Goal: Task Accomplishment & Management: Manage account settings

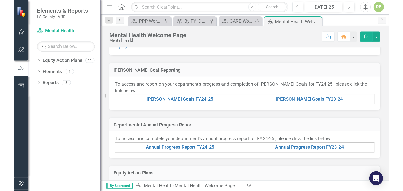
scroll to position [111, 0]
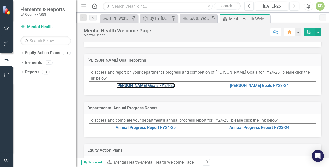
click at [147, 85] on link "[PERSON_NAME] Goals FY24-25" at bounding box center [145, 85] width 59 height 5
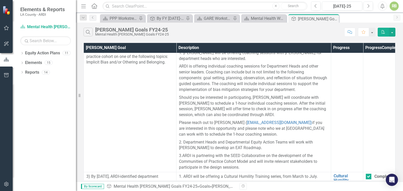
scroll to position [137, 0]
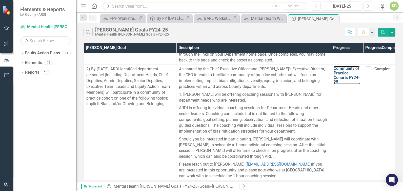
click at [329, 83] on link "Community of Practice Cohorts FY24-25" at bounding box center [347, 75] width 27 height 18
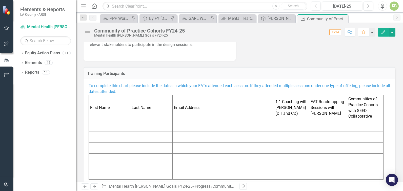
scroll to position [213, 0]
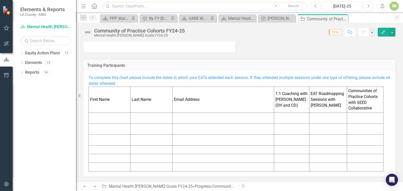
click at [111, 119] on td at bounding box center [110, 118] width 42 height 11
click at [99, 119] on td at bounding box center [110, 118] width 42 height 11
click at [329, 33] on button "button" at bounding box center [392, 32] width 7 height 9
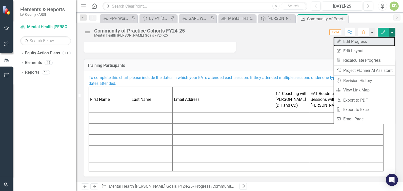
click at [329, 42] on link "Edit Edit Progress" at bounding box center [365, 41] width 62 height 9
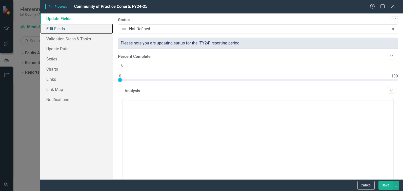
click at [58, 28] on link "Edit Fields" at bounding box center [76, 29] width 73 height 10
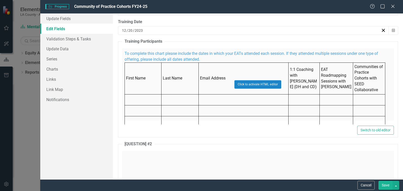
scroll to position [281, 0]
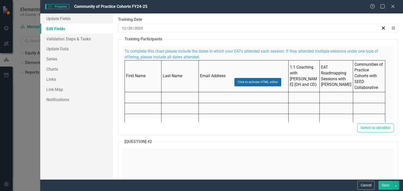
click at [249, 80] on button "Click to activate HTML editor" at bounding box center [258, 82] width 47 height 8
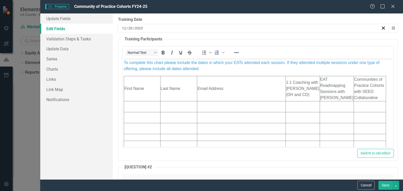
scroll to position [0, 0]
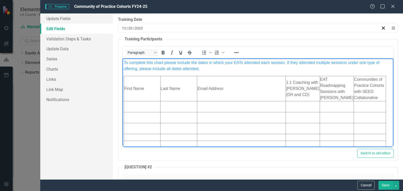
click at [140, 108] on td "Rich Text Area. Press ALT-0 for help." at bounding box center [142, 106] width 36 height 11
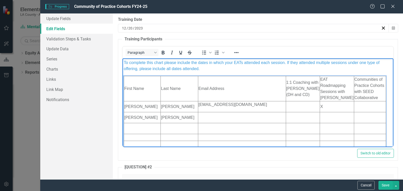
click at [207, 121] on td "Rich Text Area. Press ALT-0 for help." at bounding box center [242, 117] width 88 height 11
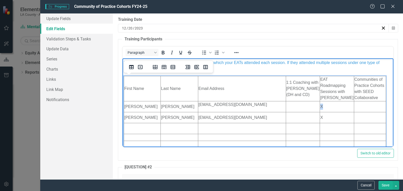
drag, startPoint x: 320, startPoint y: 105, endPoint x: 315, endPoint y: 106, distance: 4.8
click at [320, 106] on td "X" at bounding box center [337, 106] width 34 height 11
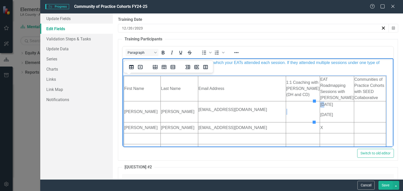
drag, startPoint x: 334, startPoint y: 114, endPoint x: 319, endPoint y: 104, distance: 18.3
click at [320, 104] on td "[DATE] [DATE]" at bounding box center [337, 111] width 34 height 21
drag, startPoint x: 335, startPoint y: 114, endPoint x: 315, endPoint y: 106, distance: 21.3
click at [320, 106] on td "[DATE] [DATE]" at bounding box center [337, 111] width 34 height 21
copy td "[DATE] [DATE]"
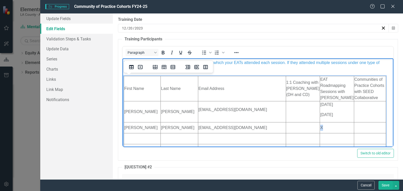
click at [320, 127] on td "X" at bounding box center [337, 127] width 34 height 11
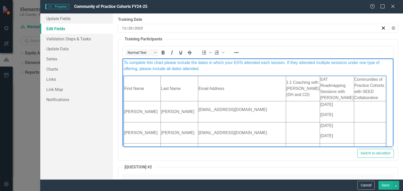
click at [329, 167] on button "Save" at bounding box center [386, 184] width 14 height 9
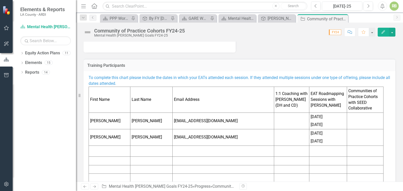
click at [320, 53] on div "Training Participants To complete this chart please include the dates in which …" at bounding box center [240, 119] width 320 height 135
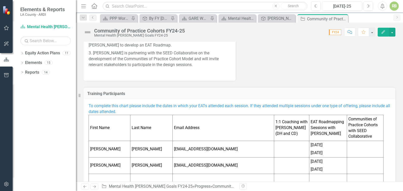
scroll to position [224, 0]
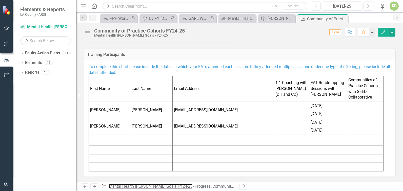
click at [124, 167] on link "Mental Health [PERSON_NAME] Goals FY24-25" at bounding box center [151, 185] width 84 height 5
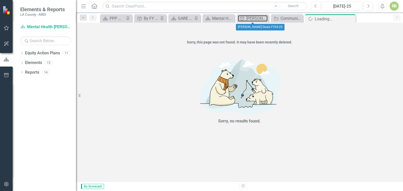
click at [254, 18] on div "[PERSON_NAME] Goals FY24-25" at bounding box center [257, 18] width 21 height 6
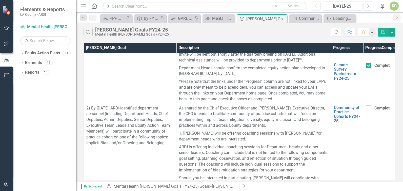
scroll to position [96, 0]
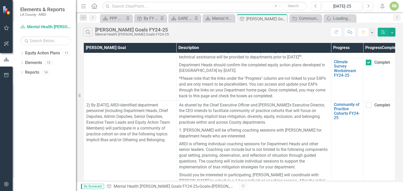
click at [329, 105] on input "Completed" at bounding box center [367, 103] width 3 height 3
checkbox input "true"
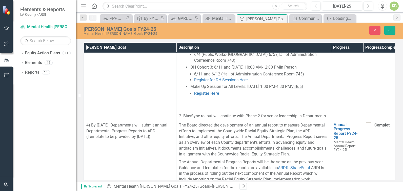
scroll to position [659, 0]
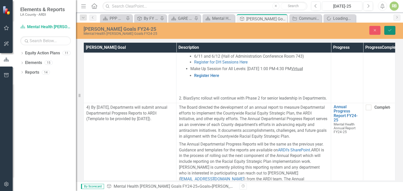
click at [329, 30] on icon "Save" at bounding box center [390, 30] width 5 height 4
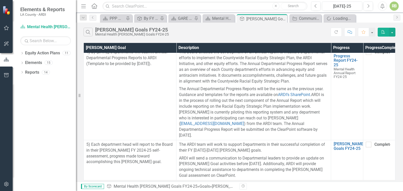
scroll to position [711, 0]
